Goal: Check status: Check status

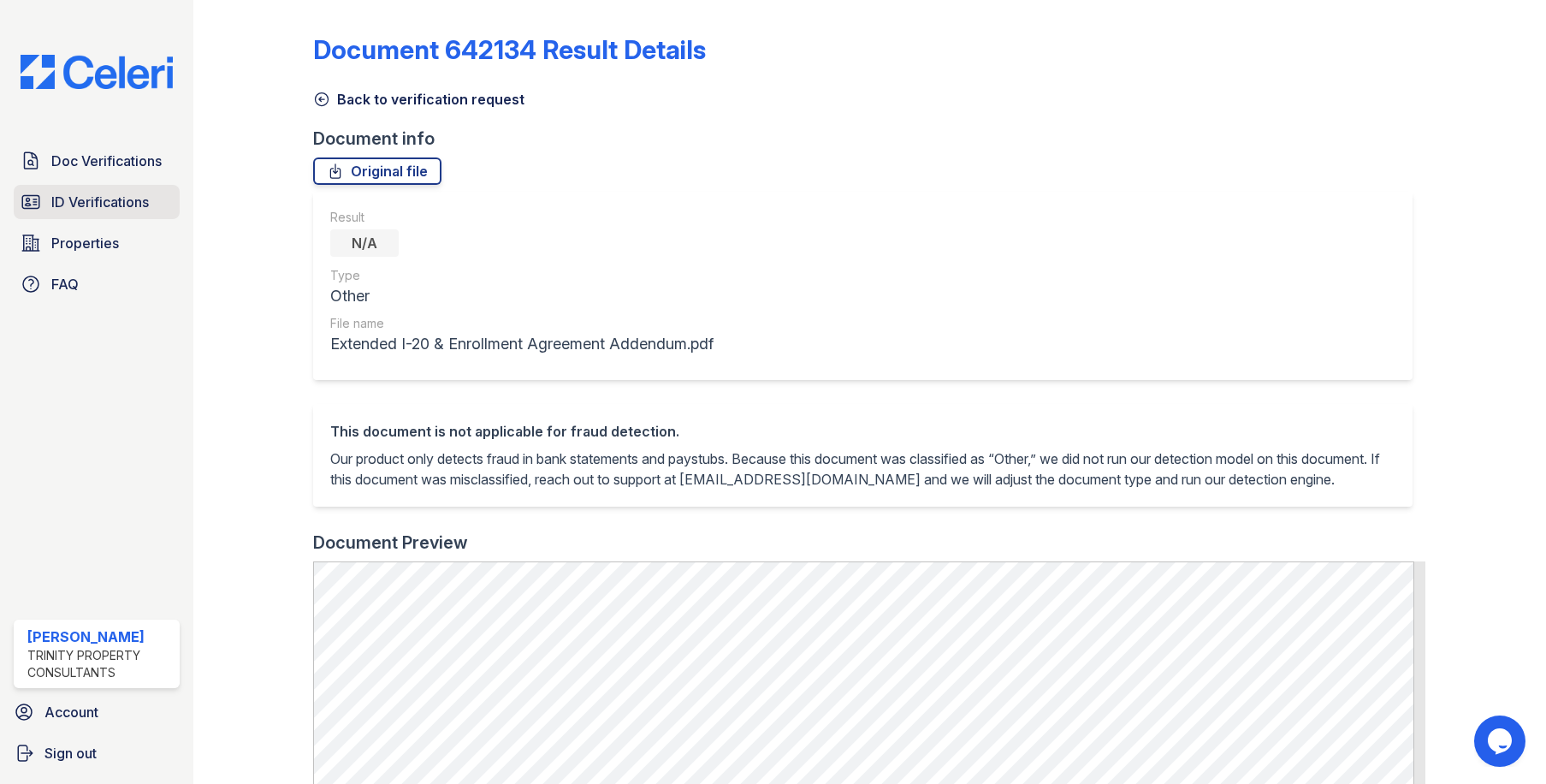
scroll to position [620, 0]
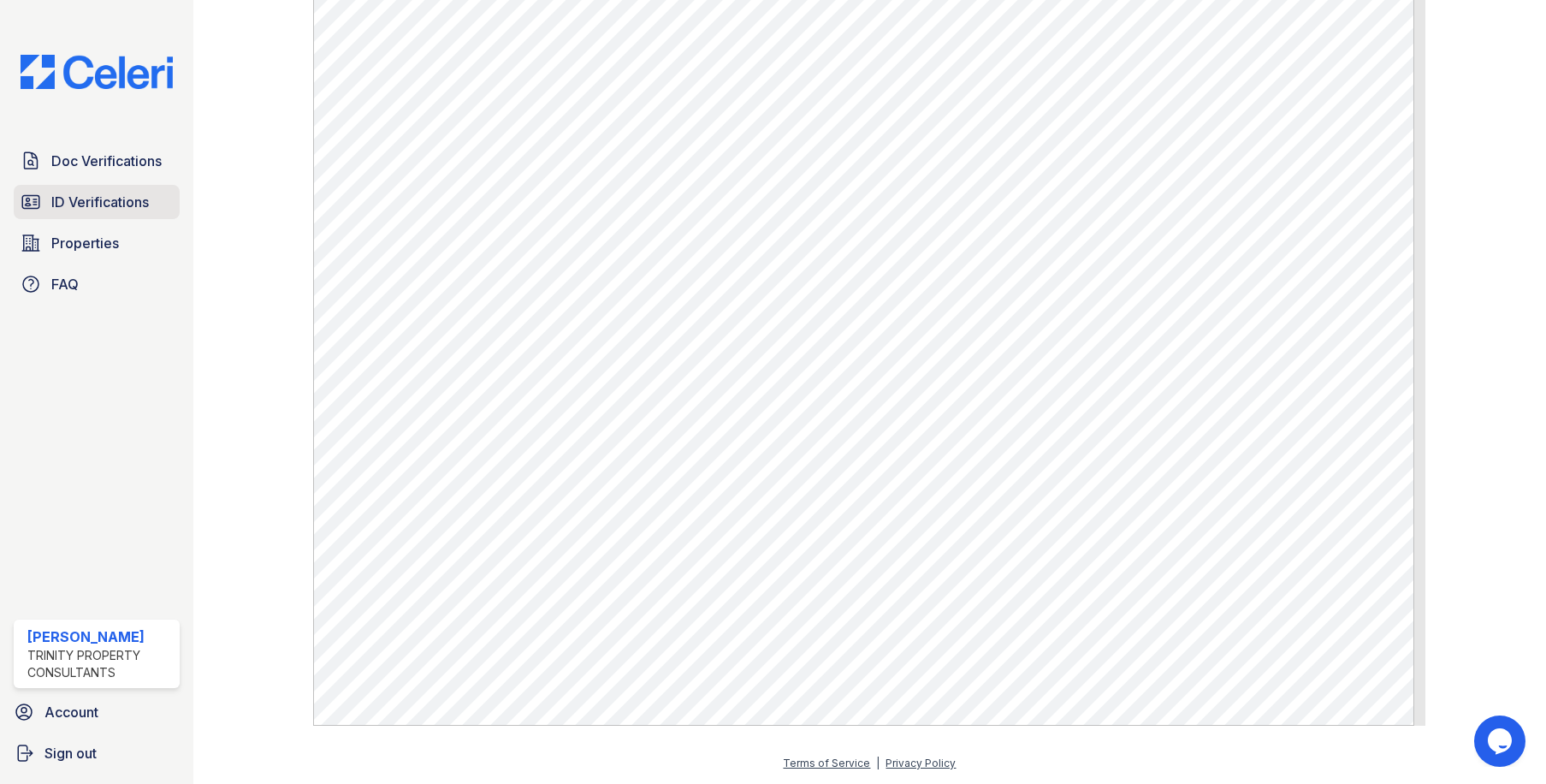
click at [61, 202] on span "ID Verifications" at bounding box center [99, 201] width 97 height 20
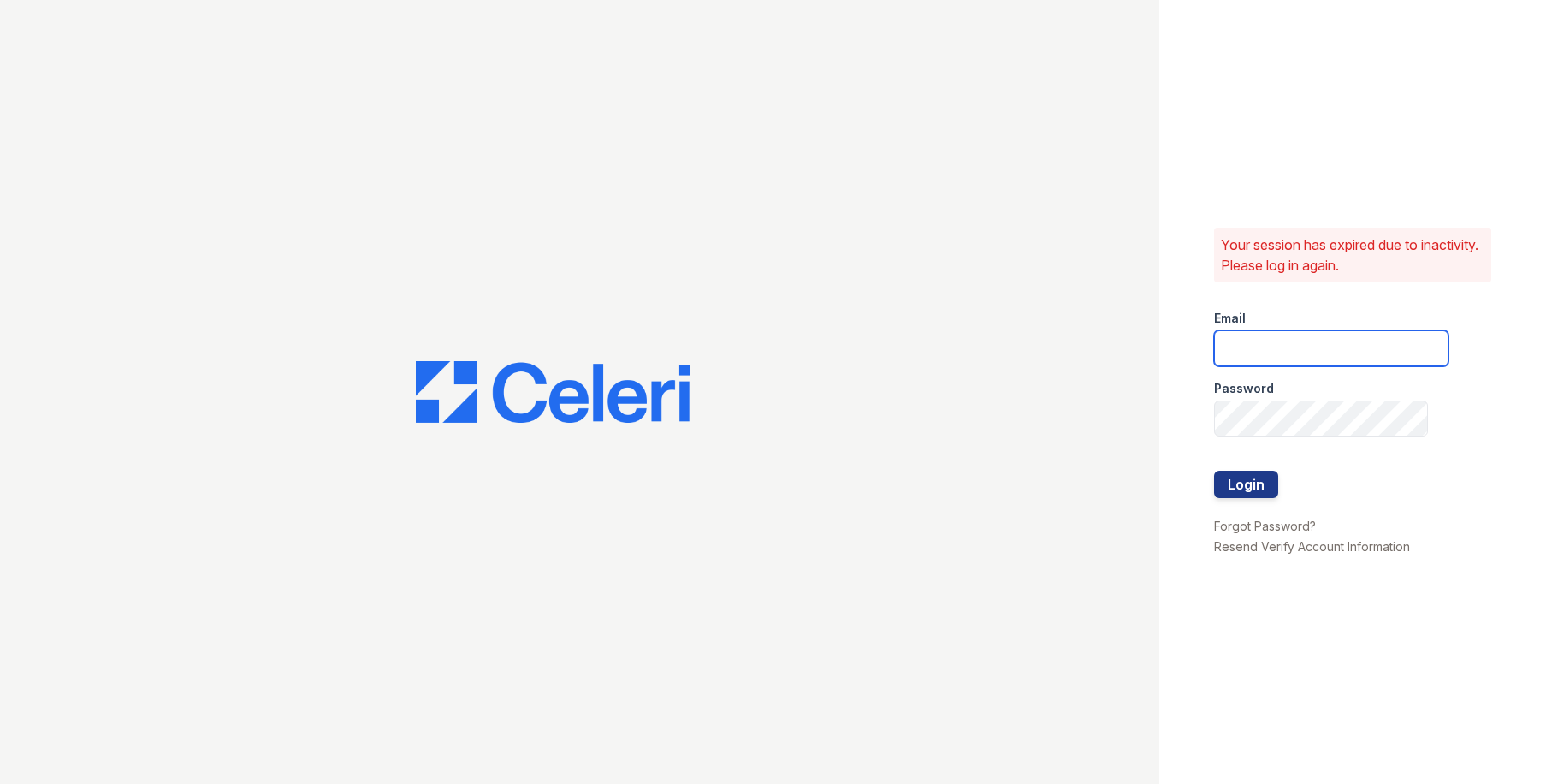
click at [1309, 338] on input "email" at bounding box center [1331, 347] width 235 height 36
type input "owilliams@trinity-pm.com"
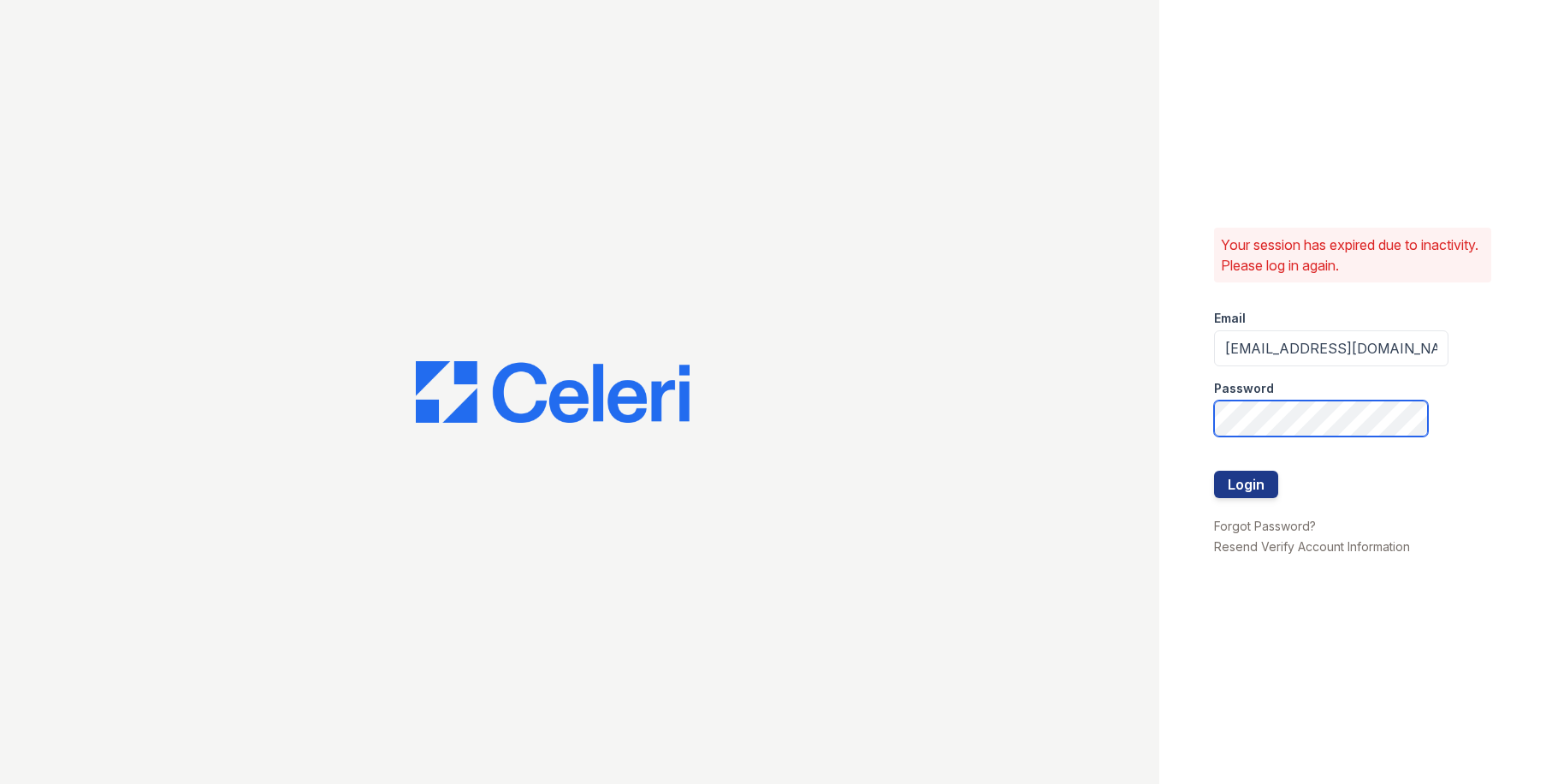
click at [1214, 470] on button "Login" at bounding box center [1246, 484] width 64 height 27
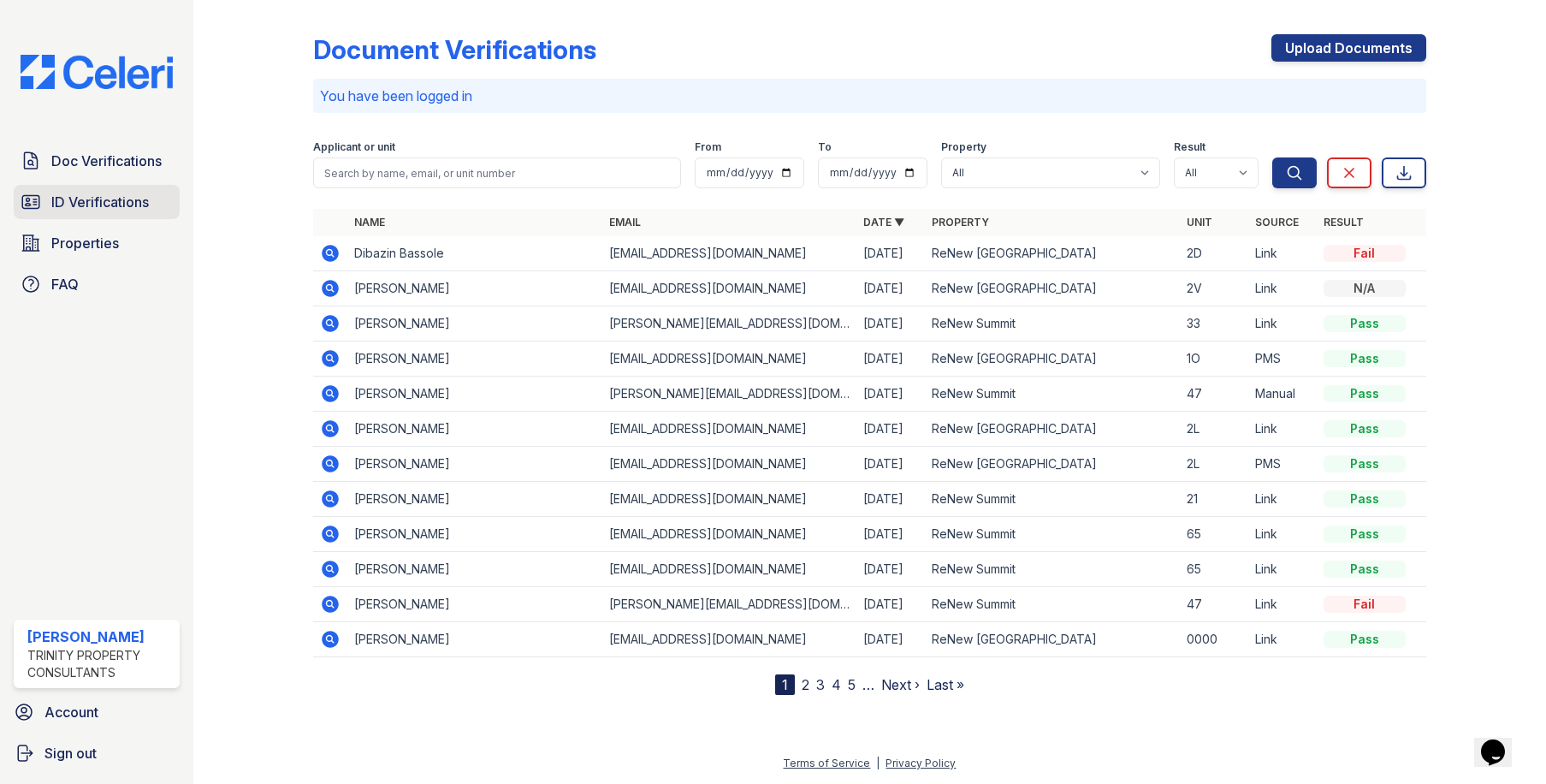
click at [68, 199] on span "ID Verifications" at bounding box center [99, 201] width 97 height 20
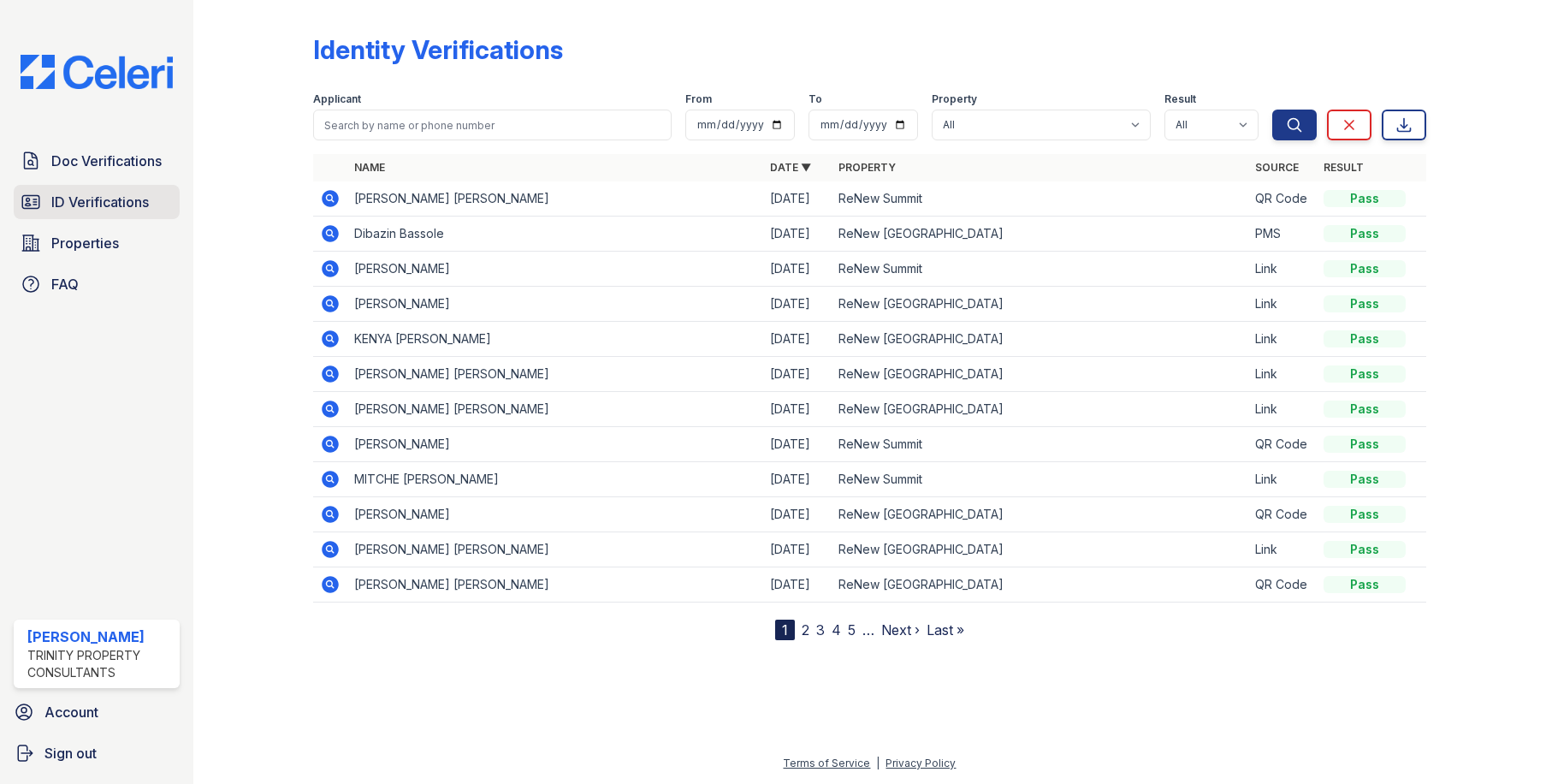
click at [120, 200] on span "ID Verifications" at bounding box center [99, 201] width 97 height 20
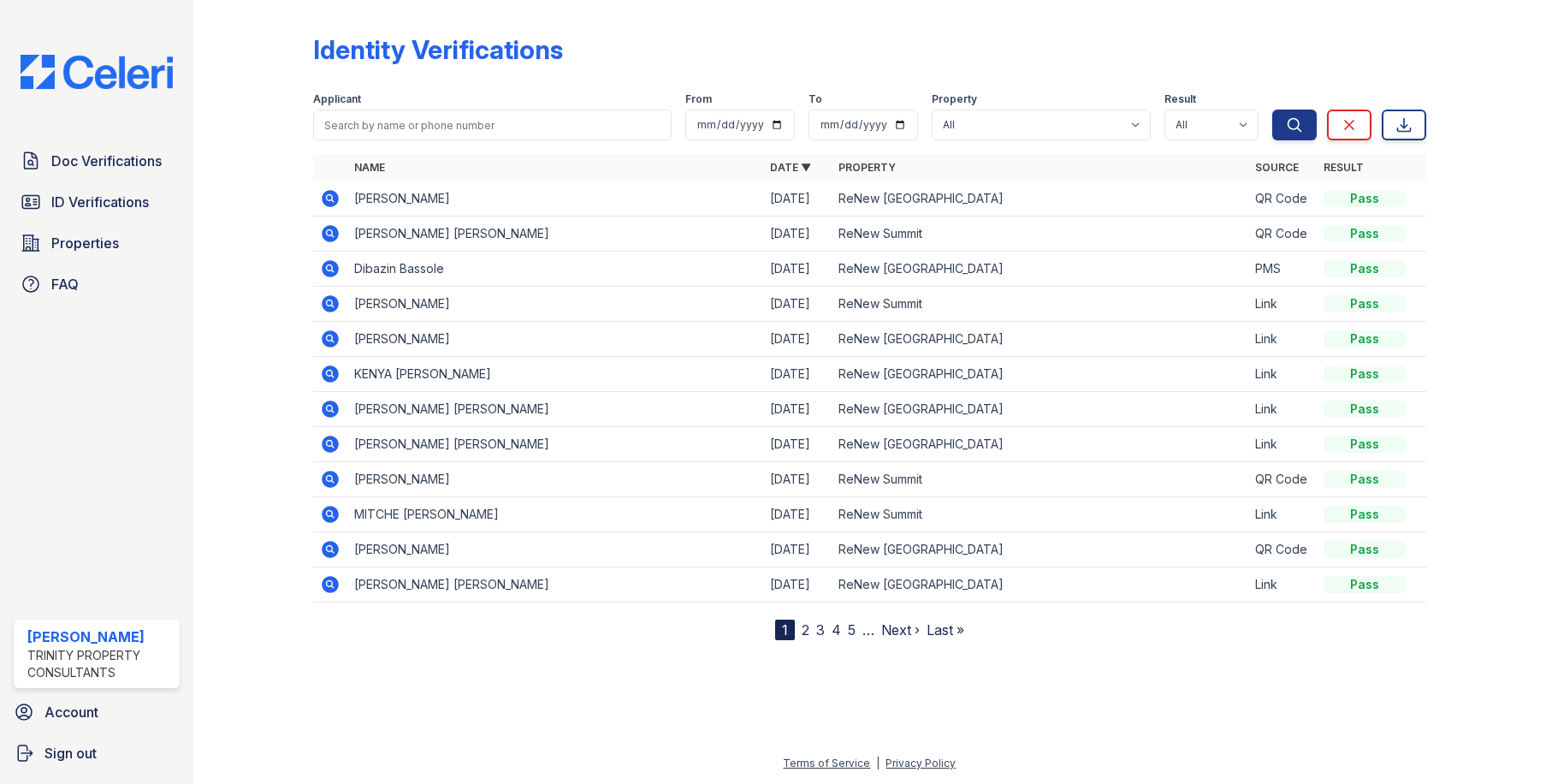
click at [333, 198] on icon at bounding box center [330, 198] width 20 height 20
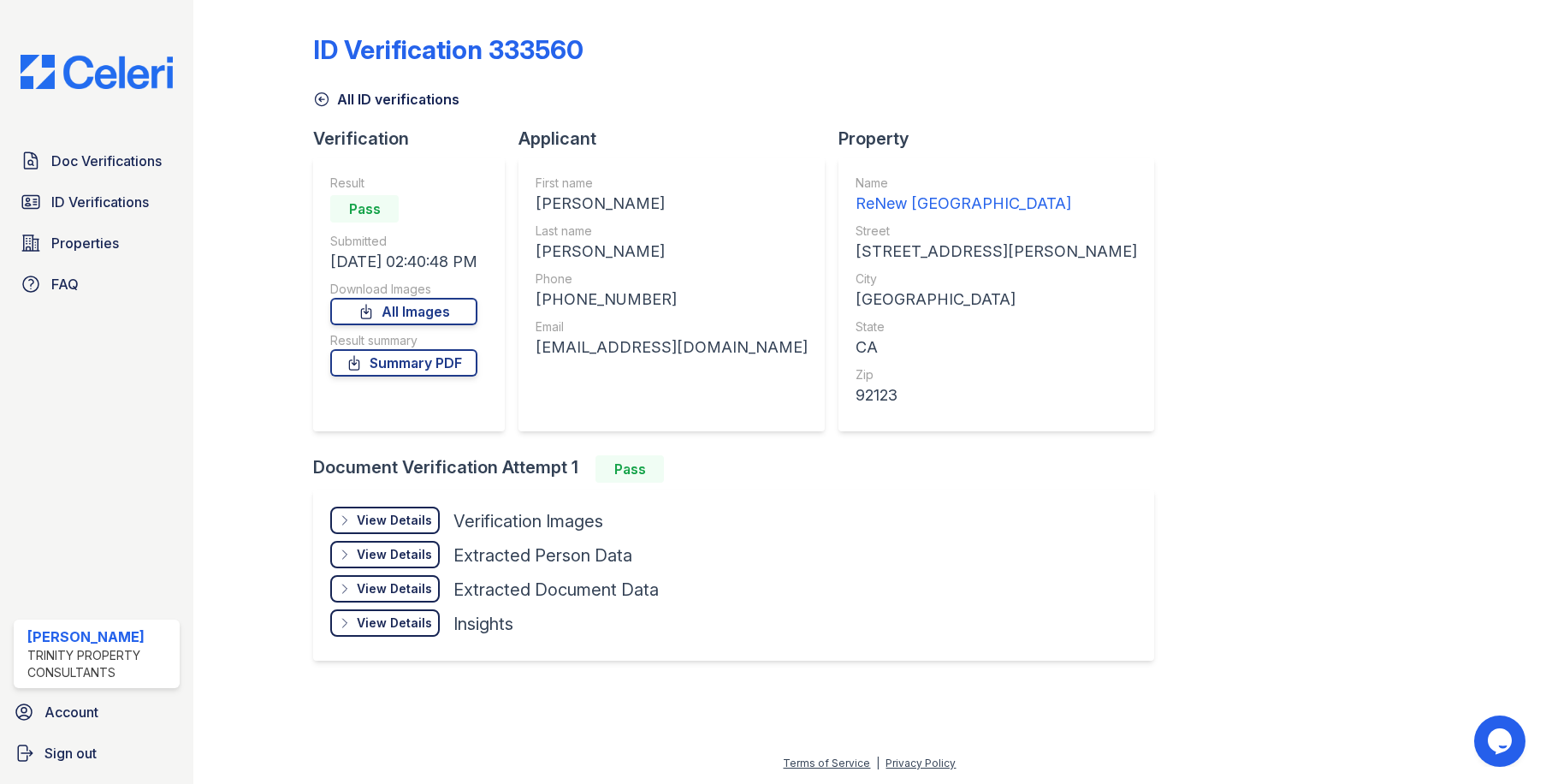
click at [388, 521] on div "View Details" at bounding box center [394, 520] width 75 height 17
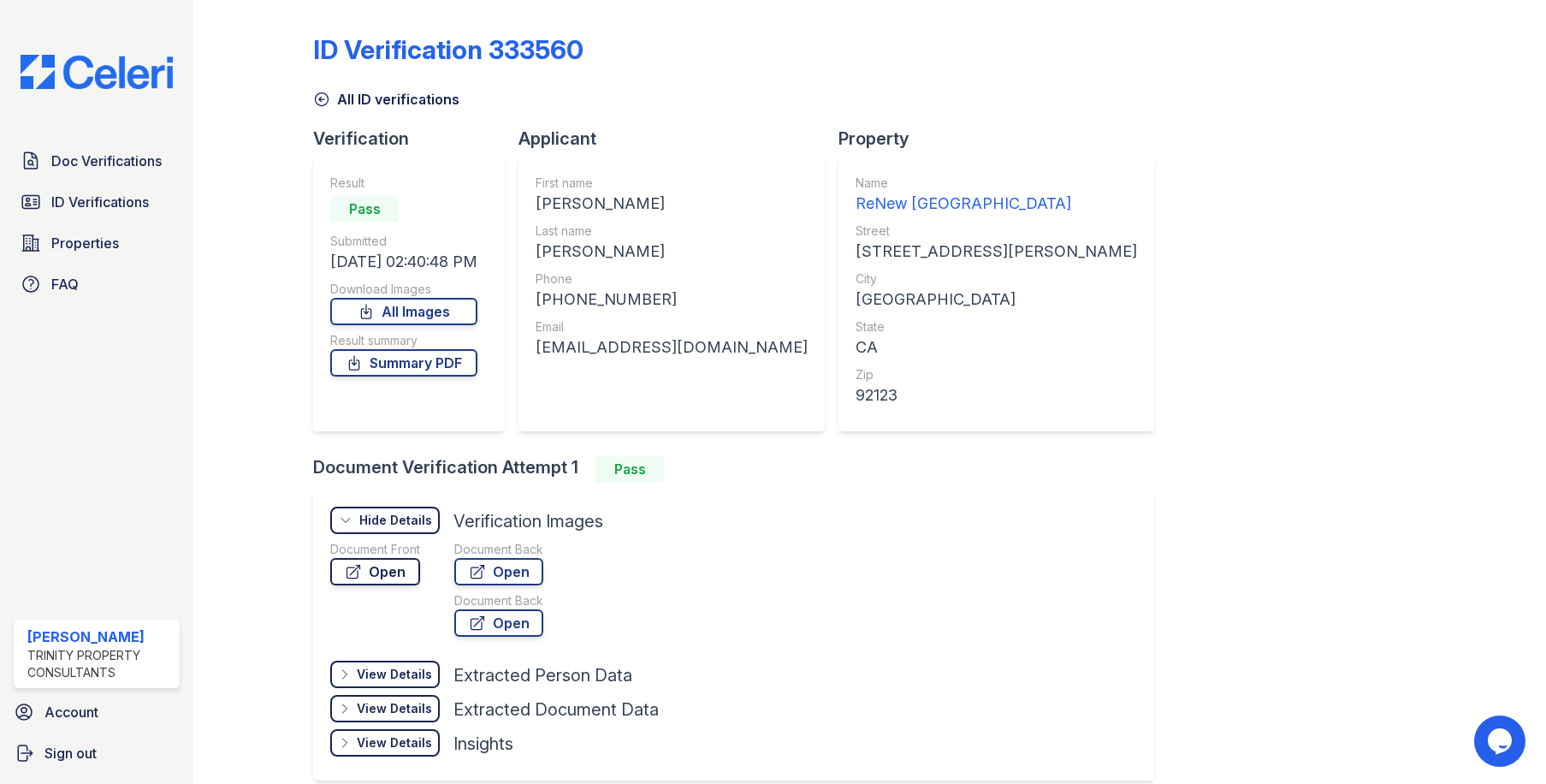
click at [408, 575] on link "Open" at bounding box center [374, 571] width 89 height 27
click at [317, 102] on icon at bounding box center [321, 99] width 17 height 17
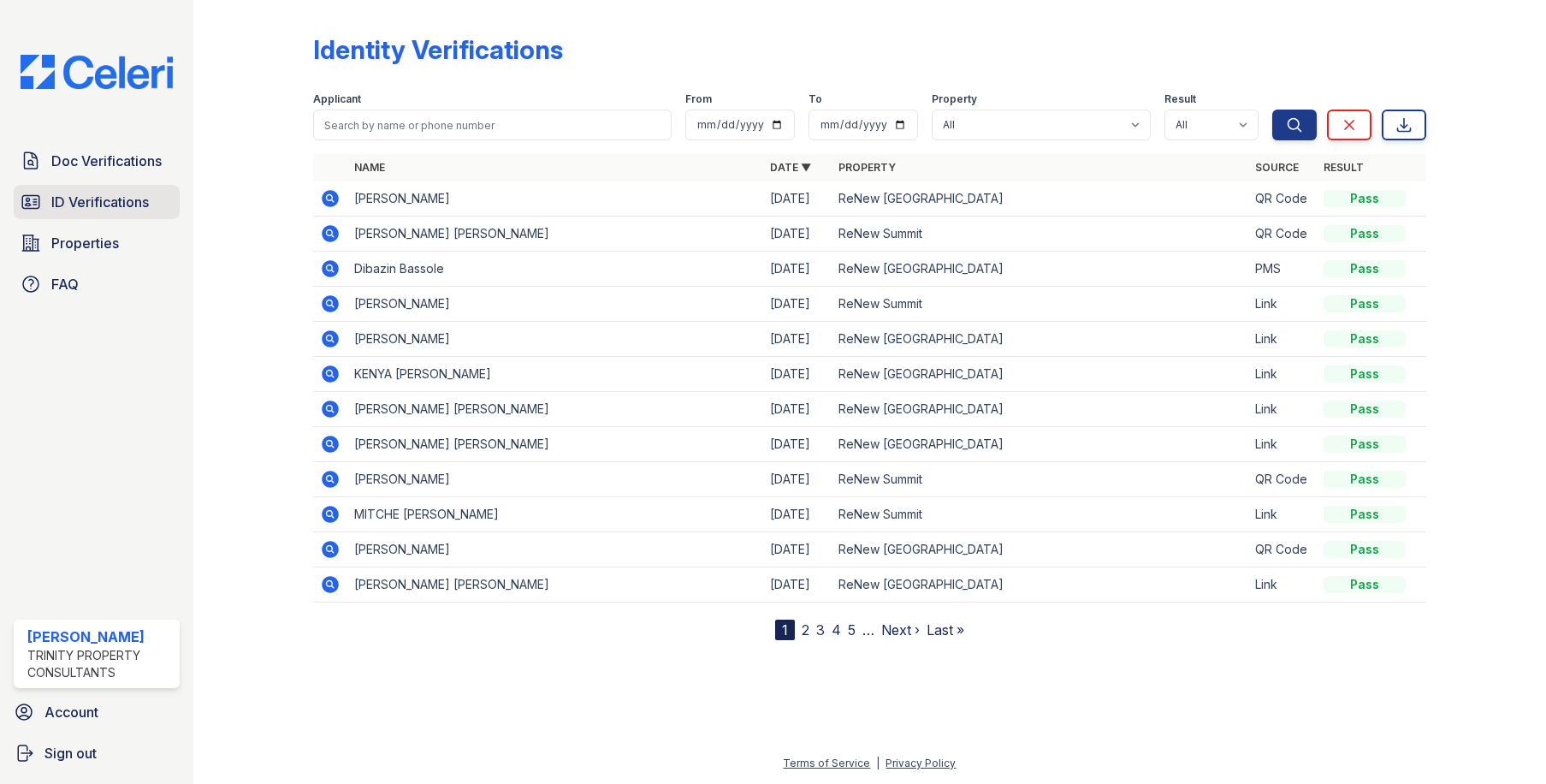
click at [112, 209] on span "ID Verifications" at bounding box center [99, 201] width 97 height 20
click at [331, 372] on icon at bounding box center [330, 372] width 4 height 4
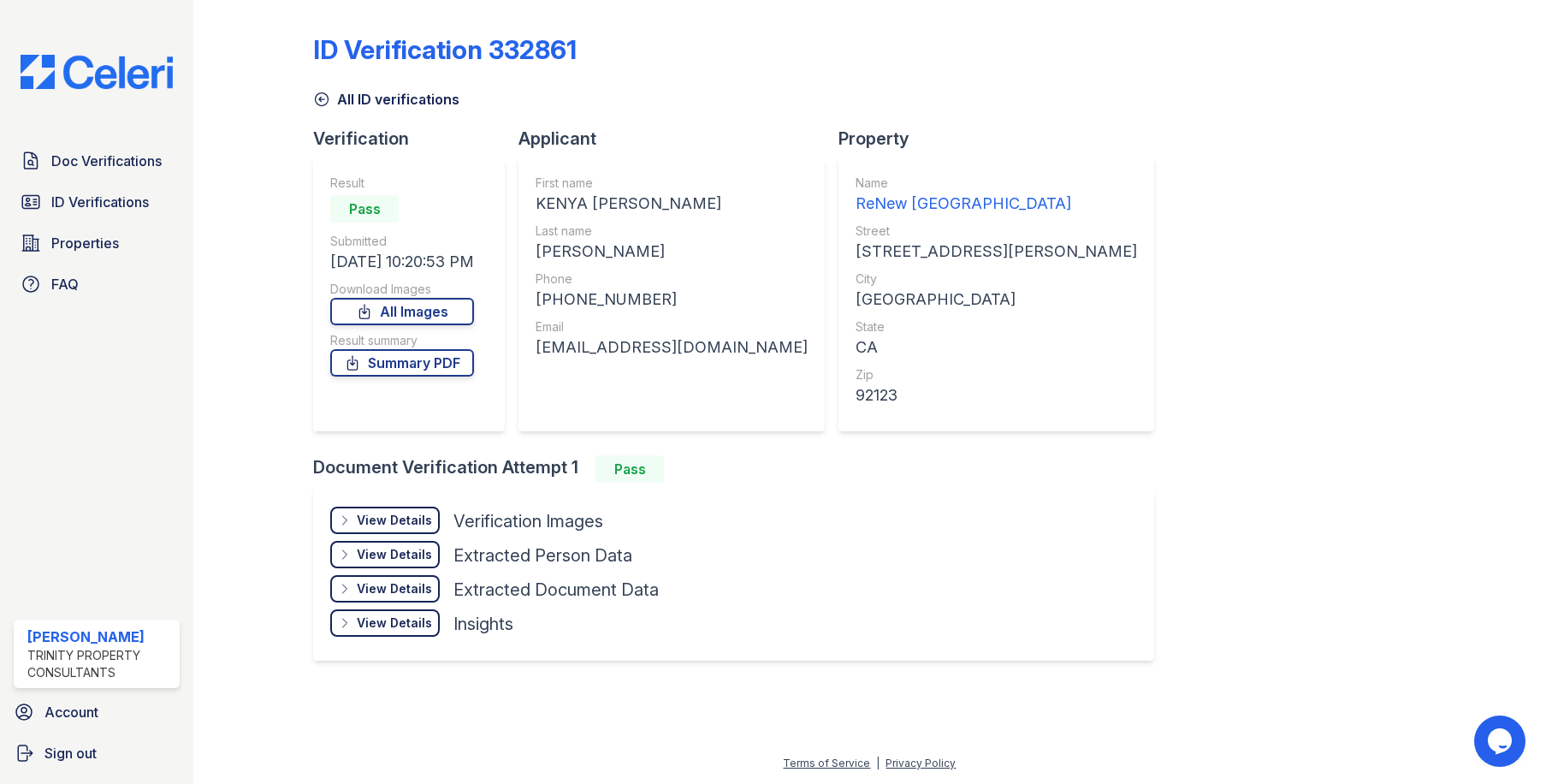
click at [413, 512] on div "View Details" at bounding box center [394, 520] width 75 height 17
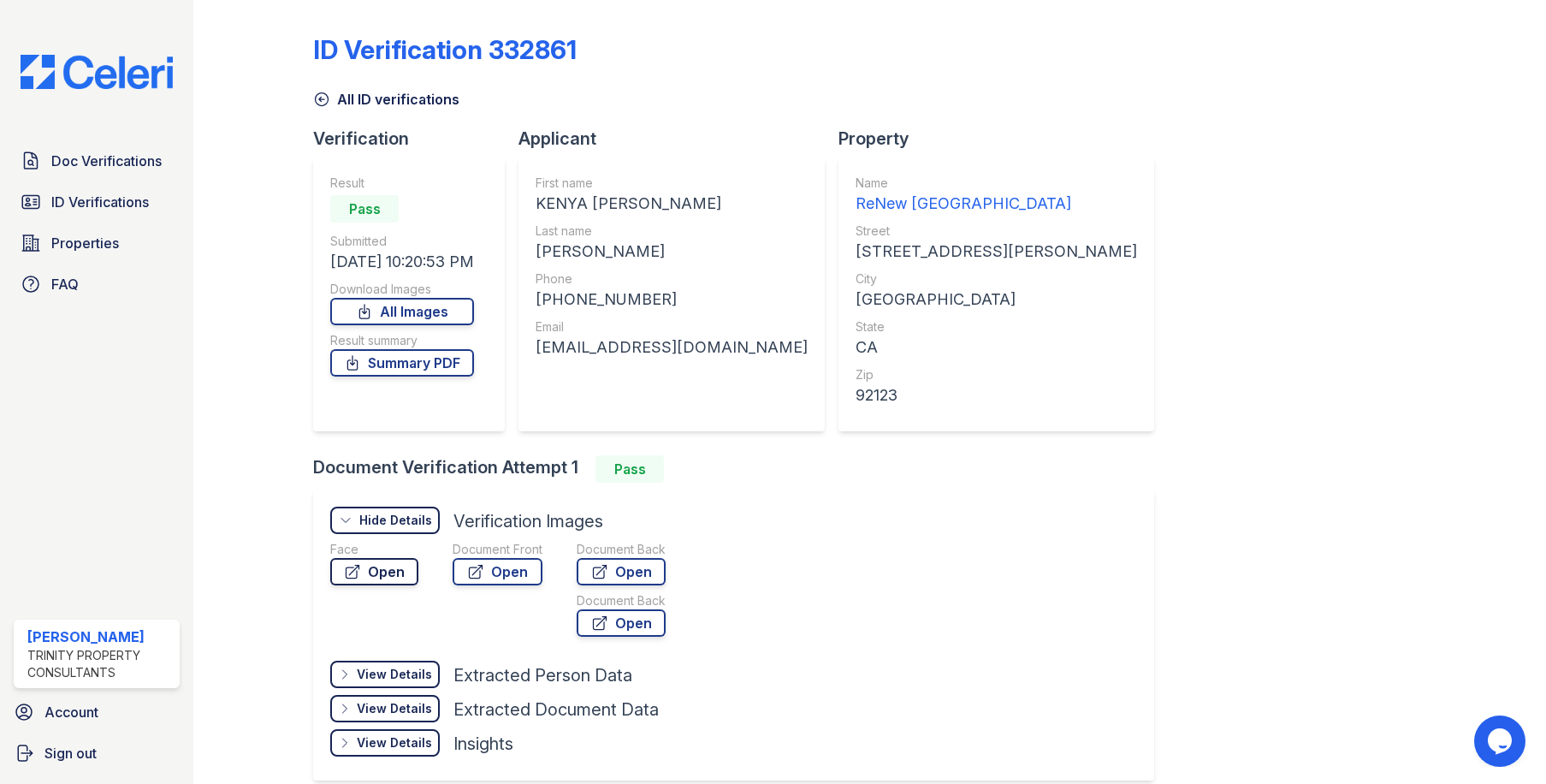
click at [398, 565] on link "Open" at bounding box center [374, 571] width 89 height 27
click at [500, 564] on link "Open" at bounding box center [496, 571] width 89 height 27
click at [902, 45] on div "ID Verification 332861" at bounding box center [869, 57] width 1112 height 44
click at [322, 101] on icon at bounding box center [321, 99] width 17 height 17
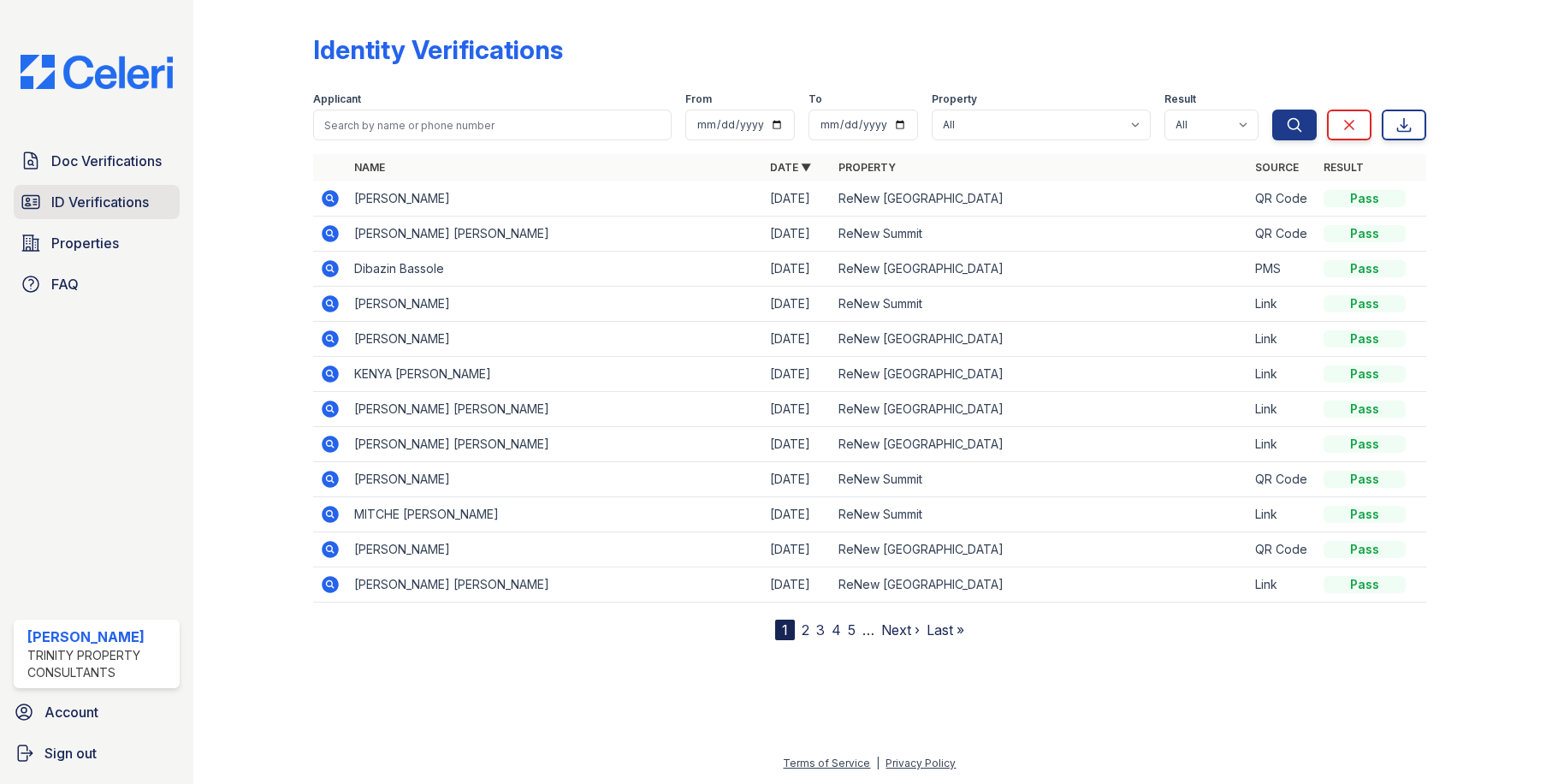
click at [95, 201] on span "ID Verifications" at bounding box center [99, 201] width 97 height 20
click at [107, 206] on span "ID Verifications" at bounding box center [99, 201] width 97 height 20
click at [325, 266] on icon at bounding box center [331, 268] width 17 height 17
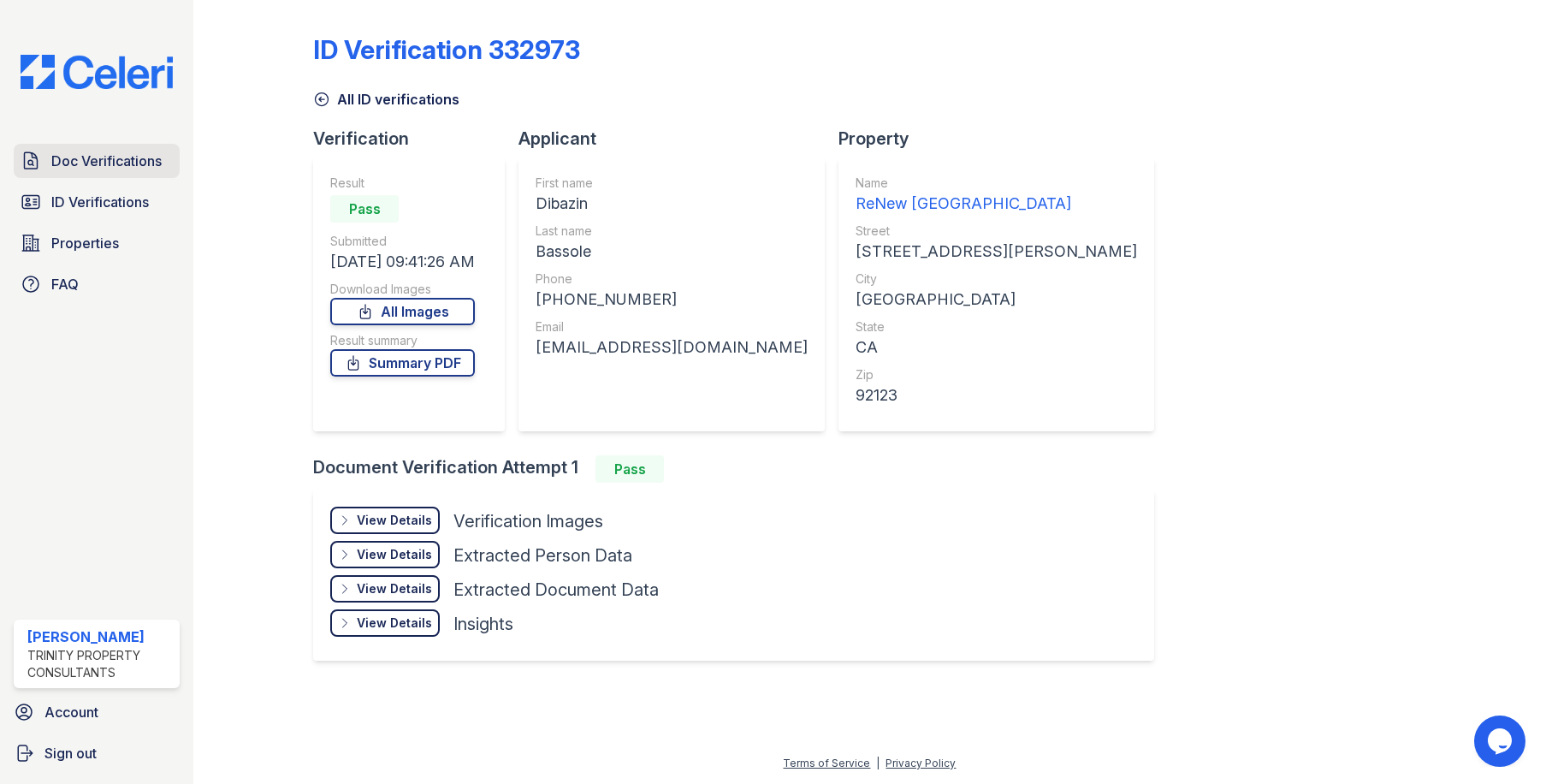
click at [114, 162] on span "Doc Verifications" at bounding box center [106, 160] width 111 height 20
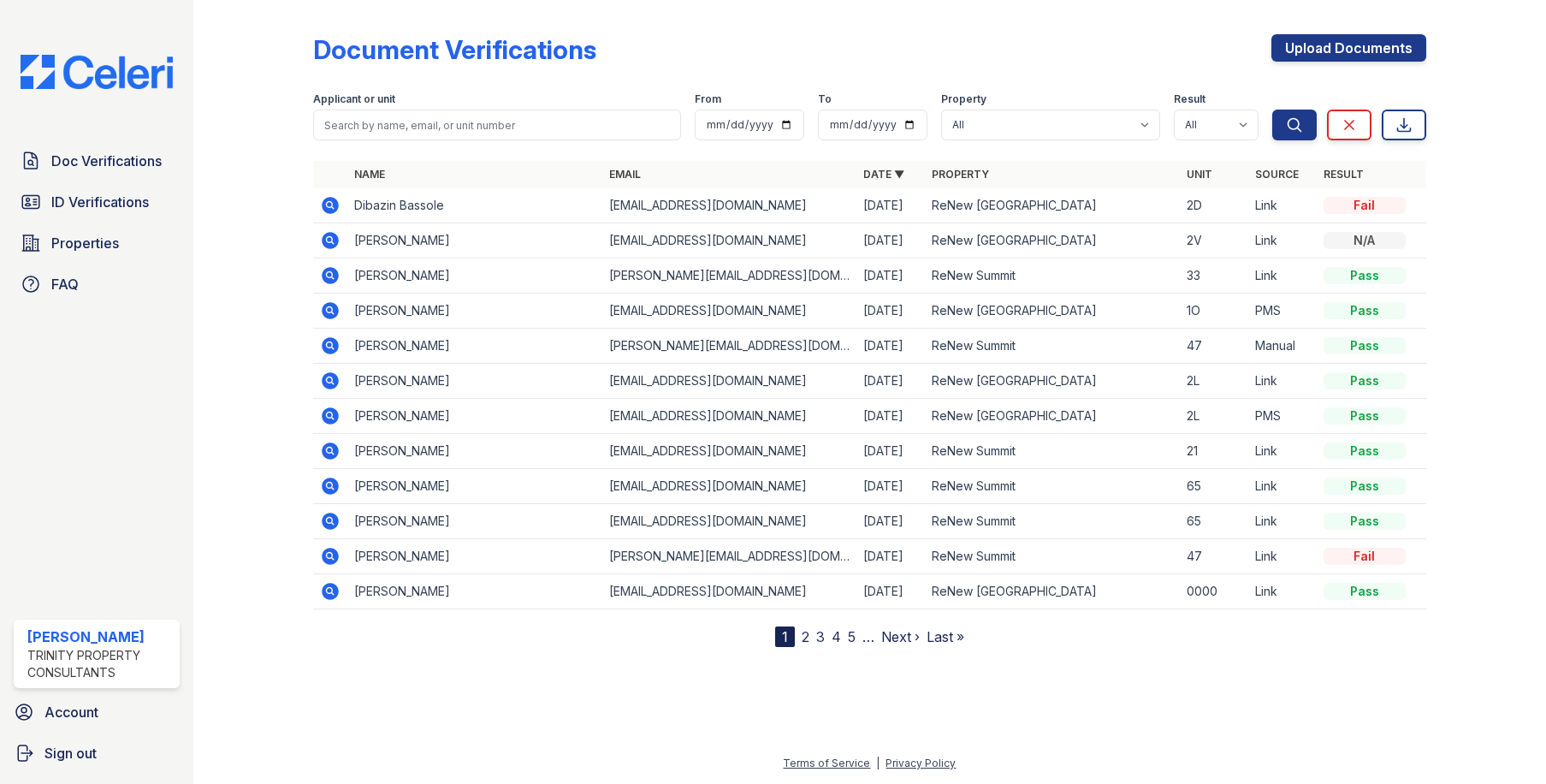
click at [332, 206] on icon at bounding box center [330, 205] width 20 height 20
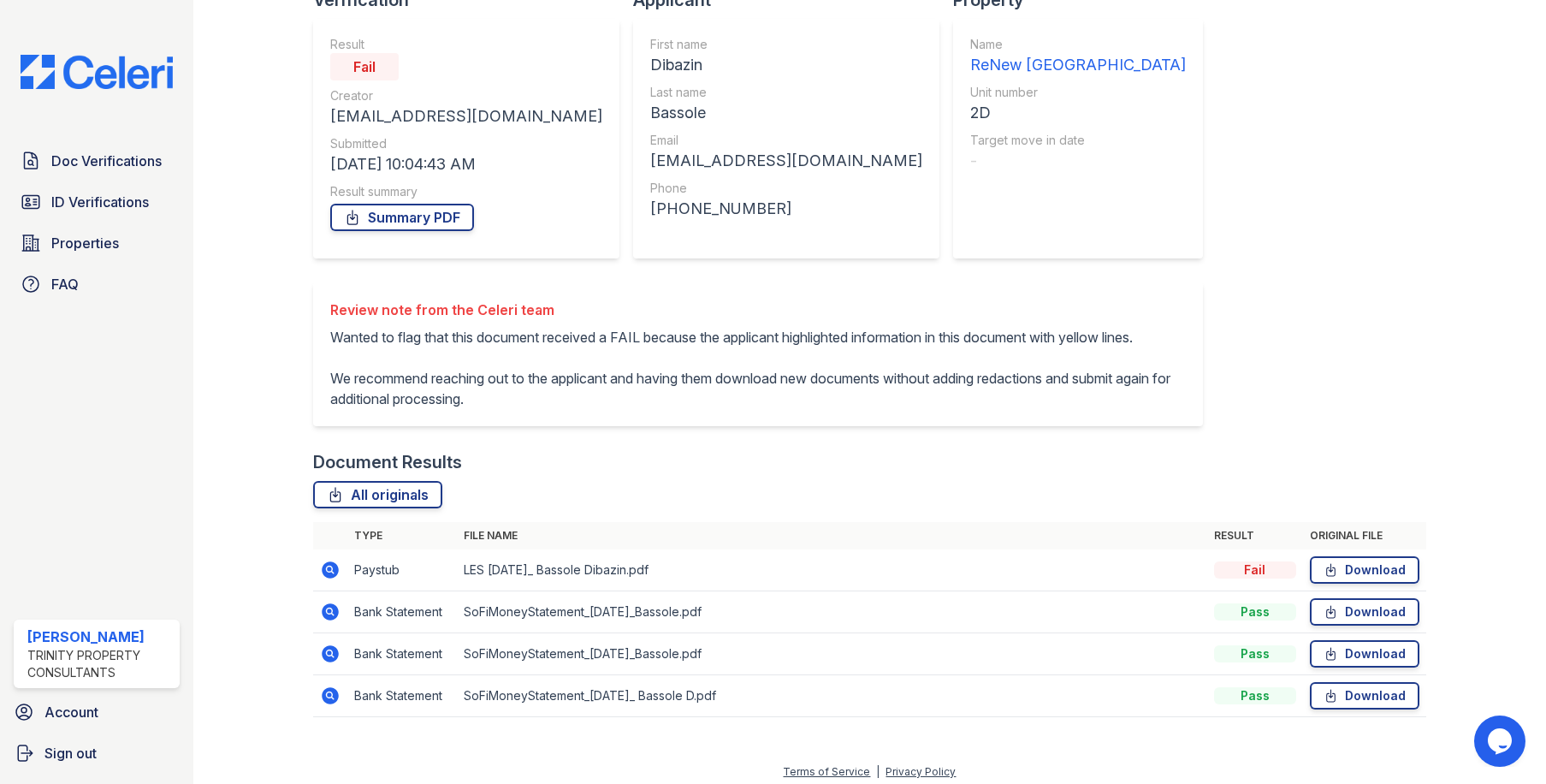
scroll to position [167, 0]
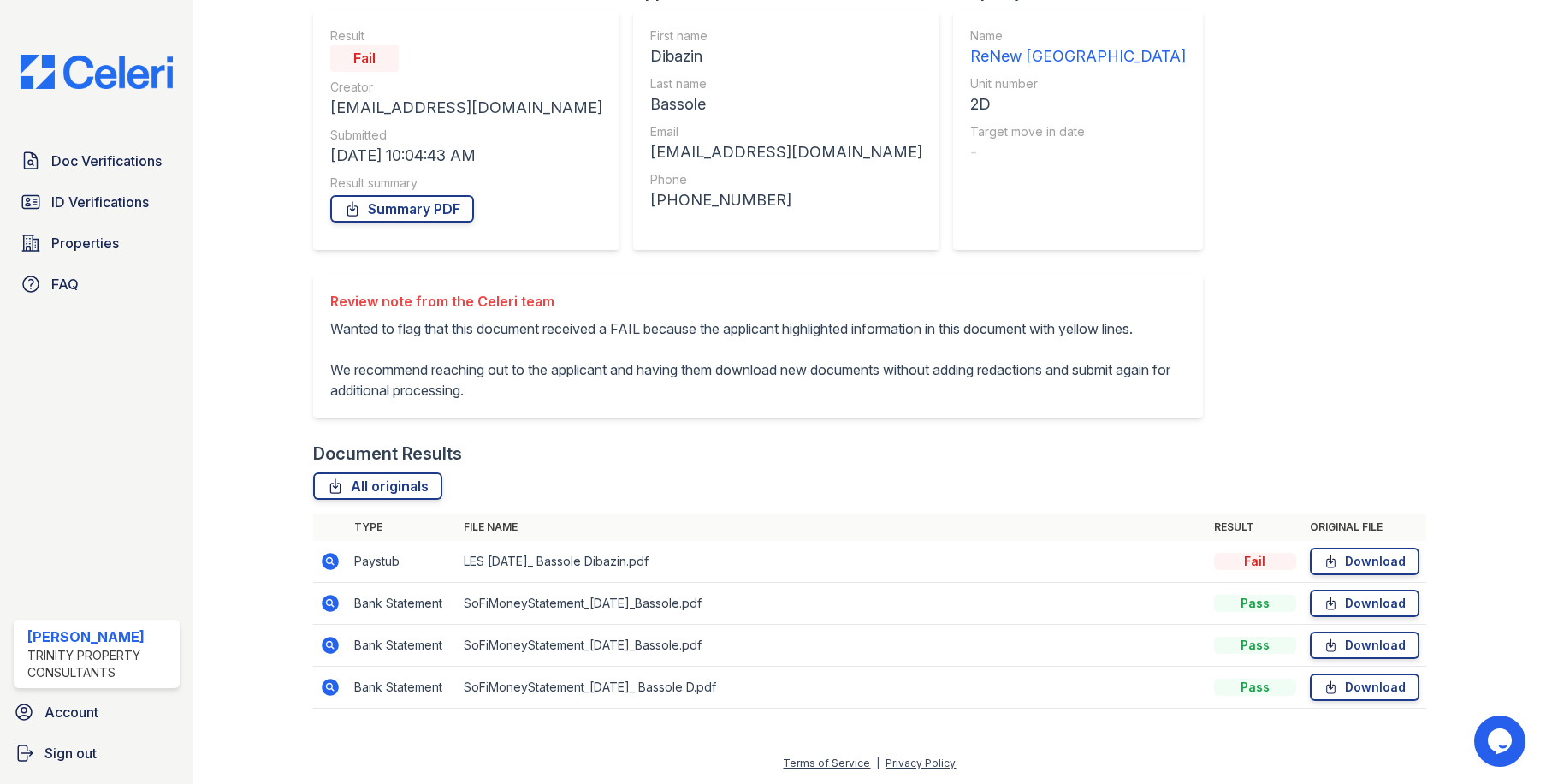
click at [880, 449] on div "Document Results" at bounding box center [869, 453] width 1112 height 24
click at [880, 448] on div "Document Results" at bounding box center [869, 453] width 1112 height 24
click at [865, 444] on div "Document Results" at bounding box center [869, 453] width 1112 height 24
click at [1150, 225] on div "Document Verification 200111 All document verifications Verification Result Fai…" at bounding box center [869, 292] width 1112 height 866
